Goal: Information Seeking & Learning: Learn about a topic

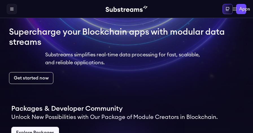
click at [123, 83] on div "Get started now" at bounding box center [126, 78] width 234 height 12
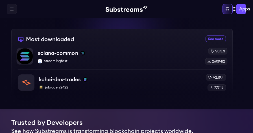
click at [210, 61] on div "2609412" at bounding box center [216, 61] width 22 height 7
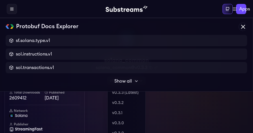
click at [130, 80] on div "v0.3.3 (Latest)" at bounding box center [126, 81] width 38 height 8
click at [119, 92] on link "v0.3.3 (Latest)" at bounding box center [126, 93] width 38 height 10
click at [138, 81] on div "v0.3.3 (Latest)" at bounding box center [126, 81] width 38 height 8
click at [121, 92] on link "v0.3.3 (Latest)" at bounding box center [126, 93] width 38 height 10
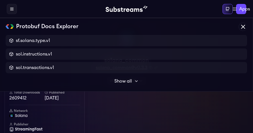
click at [141, 67] on span "solana_common@v0.3.3" at bounding box center [122, 67] width 52 height 7
click at [118, 68] on span "solana_common@v0.3.3" at bounding box center [122, 67] width 52 height 7
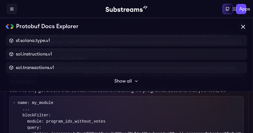
scroll to position [733, 0]
drag, startPoint x: 145, startPoint y: 48, endPoint x: 155, endPoint y: 129, distance: 81.8
drag, startPoint x: 155, startPoint y: 129, endPoint x: 126, endPoint y: 39, distance: 93.7
click at [126, 30] on h3 "blocks_without_votes (map)" at bounding box center [126, 27] width 234 height 8
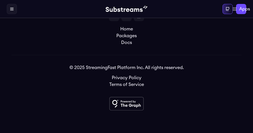
scroll to position [2520, 0]
drag, startPoint x: 138, startPoint y: 76, endPoint x: 136, endPoint y: 71, distance: 5.7
drag, startPoint x: 136, startPoint y: 71, endPoint x: 135, endPoint y: 66, distance: 5.1
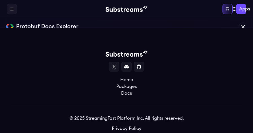
scroll to position [2408, 0]
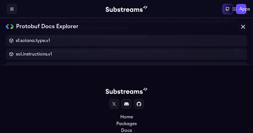
click at [93, 58] on div "substreams gui solana-common@v0.3.3 v030:v020:program_ids_without_votes Copied!" at bounding box center [126, 51] width 233 height 13
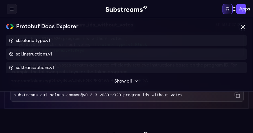
scroll to position [2323, 0]
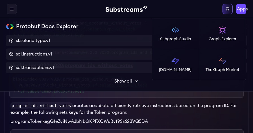
click at [242, 9] on span "Apps" at bounding box center [241, 9] width 11 height 7
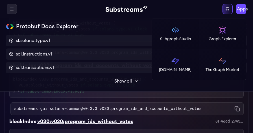
scroll to position [2267, 0]
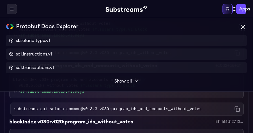
click at [13, 9] on icon at bounding box center [11, 9] width 3 height 0
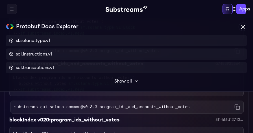
scroll to position [2069, 0]
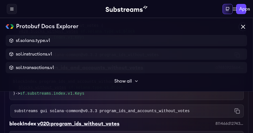
click at [0, 0] on link "Pricing" at bounding box center [0, 0] width 0 height 0
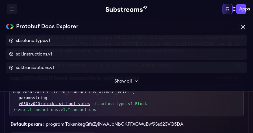
click at [0, 0] on ul "Home Packages Pricing Docs" at bounding box center [0, 0] width 0 height 0
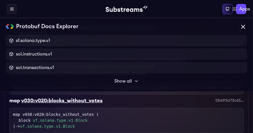
scroll to position [1759, 0]
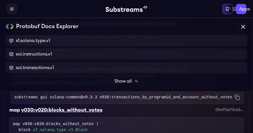
click at [0, 0] on icon at bounding box center [0, 0] width 0 height 0
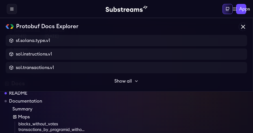
scroll to position [40, 0]
